Goal: Browse casually

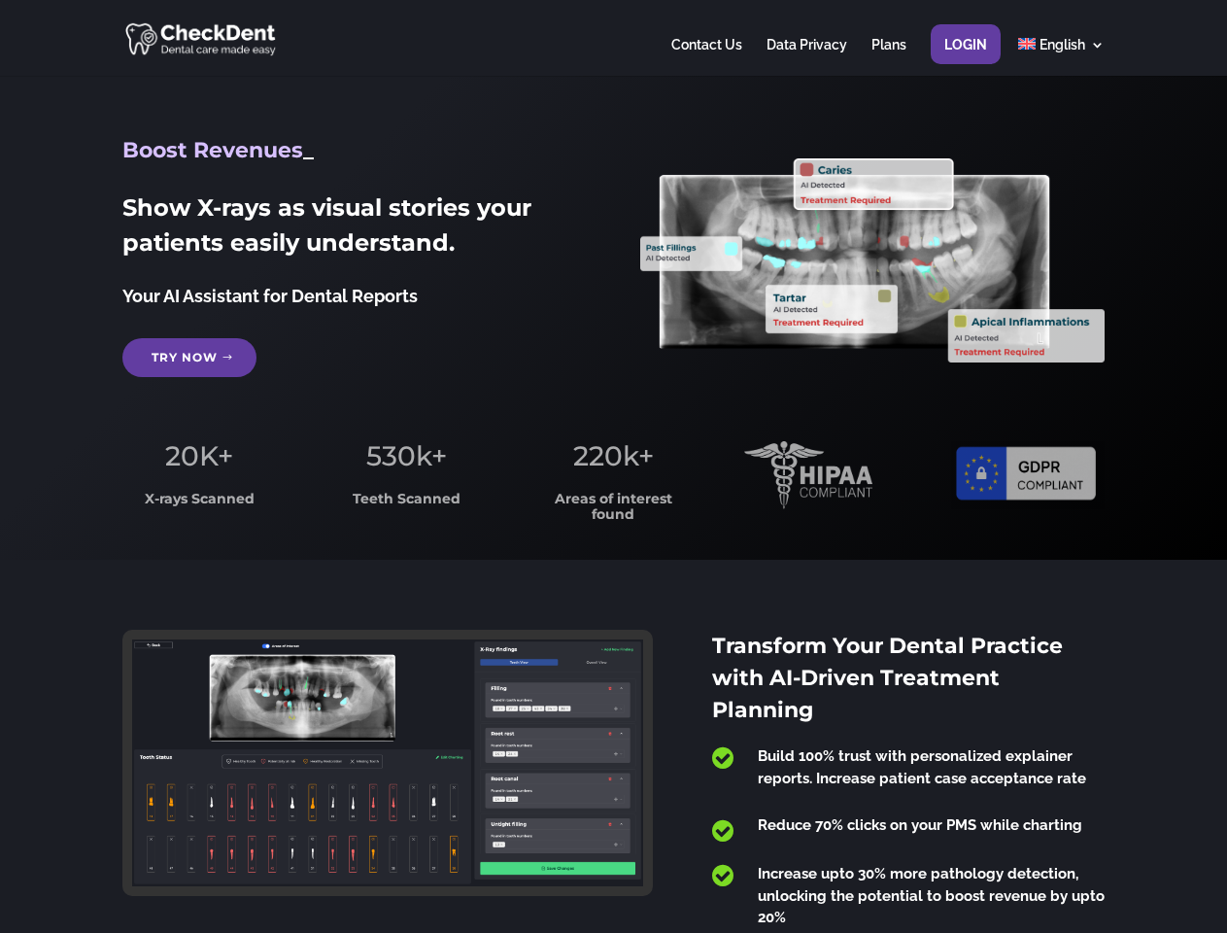
click at [613, 466] on span "220k+" at bounding box center [613, 455] width 81 height 33
click at [613, 38] on div at bounding box center [612, 38] width 981 height 76
click at [613, 466] on span "220k+" at bounding box center [613, 455] width 81 height 33
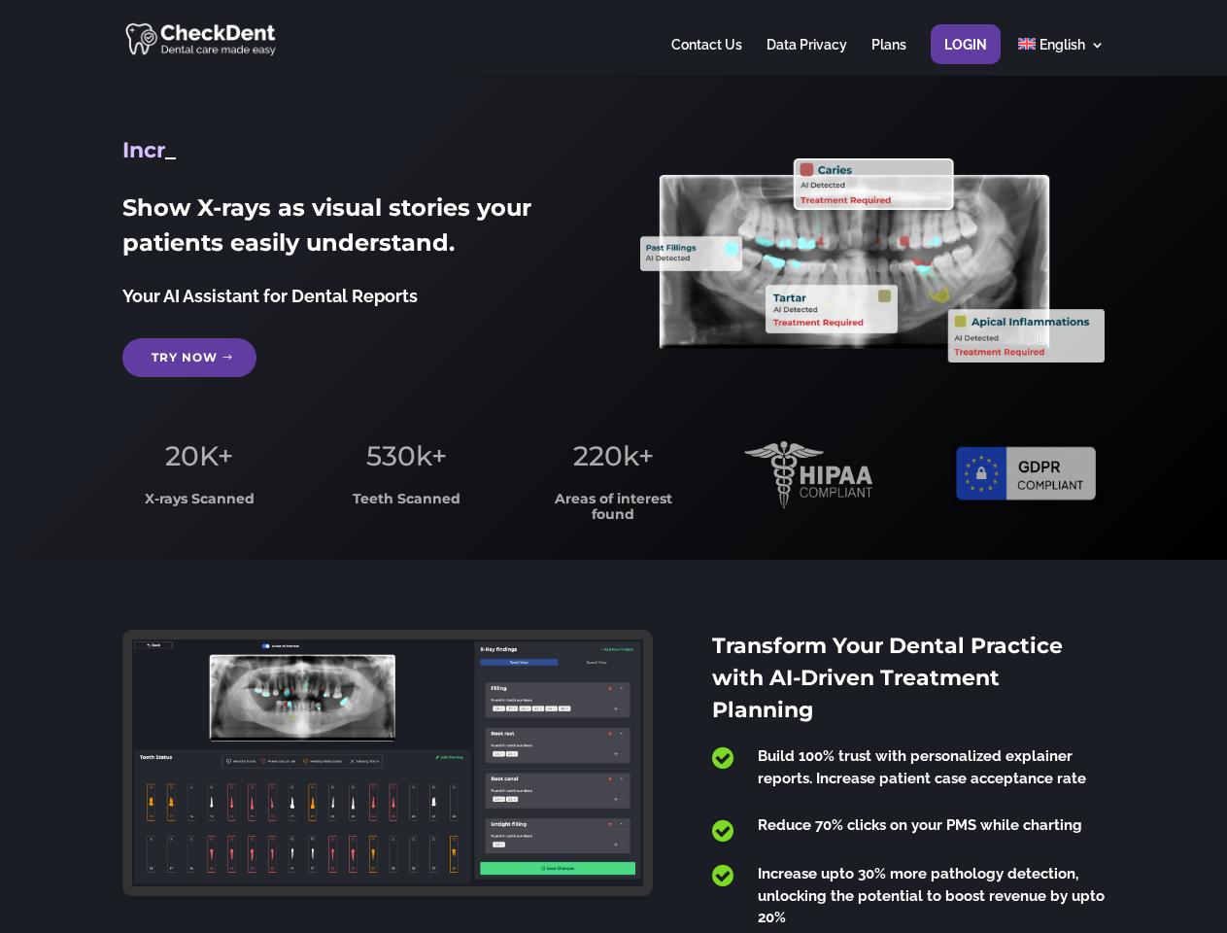
click at [613, 38] on div at bounding box center [612, 38] width 981 height 76
